Goal: Task Accomplishment & Management: Use online tool/utility

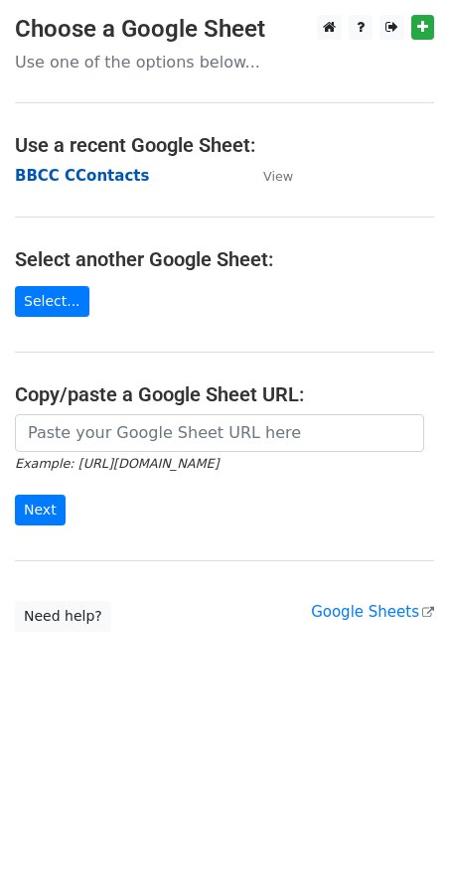
click at [100, 183] on strong "BBCC CContacts" at bounding box center [82, 176] width 134 height 18
click at [60, 178] on strong "BBCC CContacts" at bounding box center [82, 176] width 134 height 18
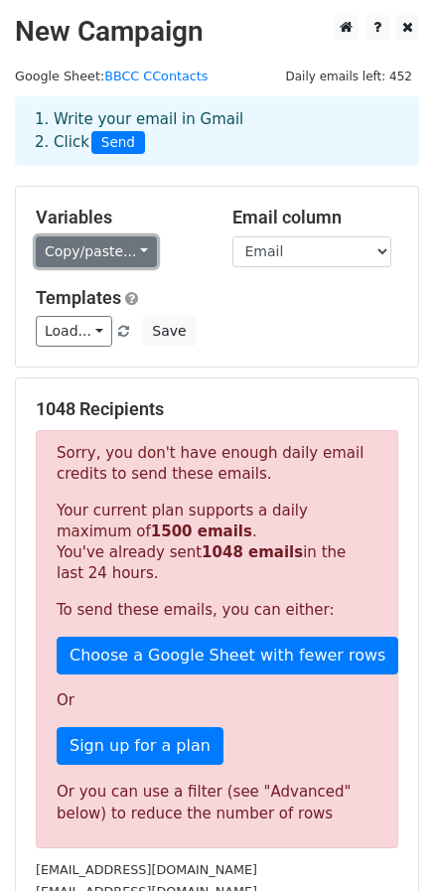
click at [119, 237] on link "Copy/paste..." at bounding box center [96, 251] width 121 height 31
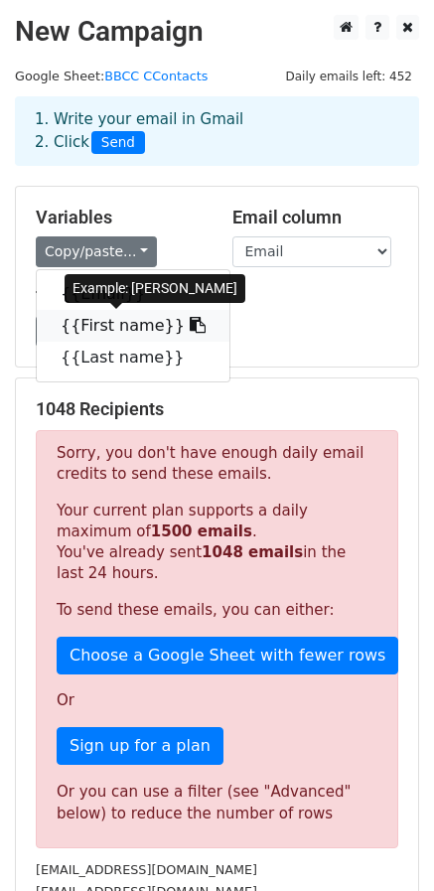
click at [190, 322] on icon at bounding box center [198, 325] width 16 height 16
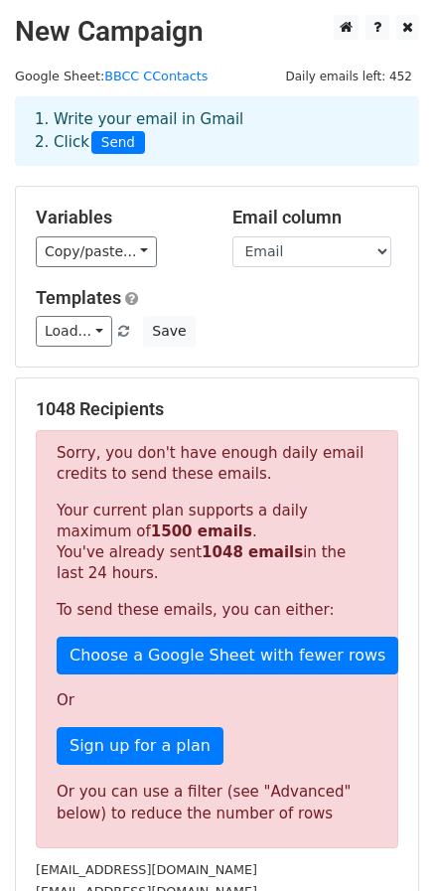
scroll to position [389, 0]
